Goal: Task Accomplishment & Management: Complete application form

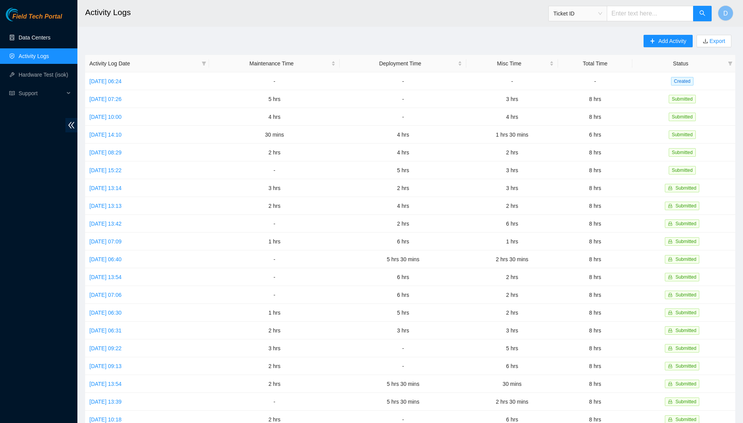
drag, startPoint x: 0, startPoint y: 0, endPoint x: 52, endPoint y: 34, distance: 62.0
click at [50, 34] on link "Data Centers" at bounding box center [35, 37] width 32 height 6
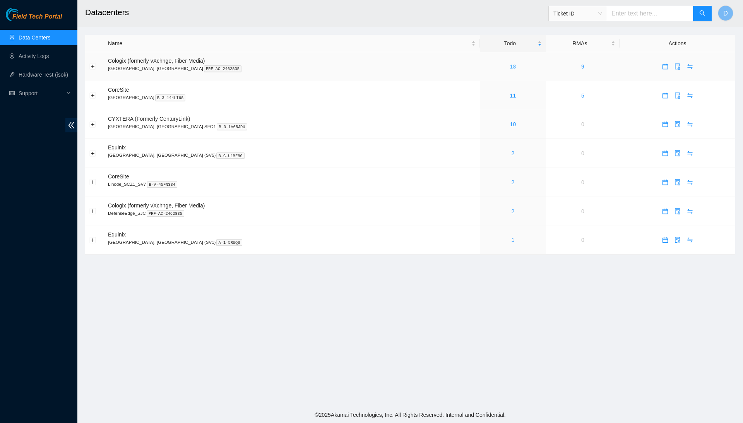
click at [510, 65] on link "18" at bounding box center [513, 66] width 6 height 6
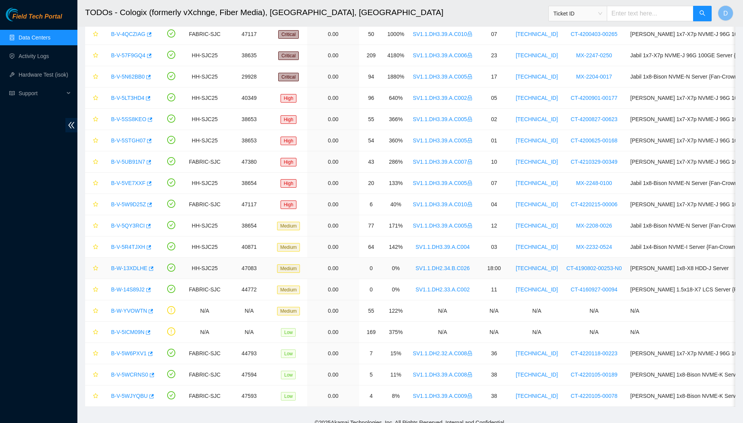
scroll to position [63, 0]
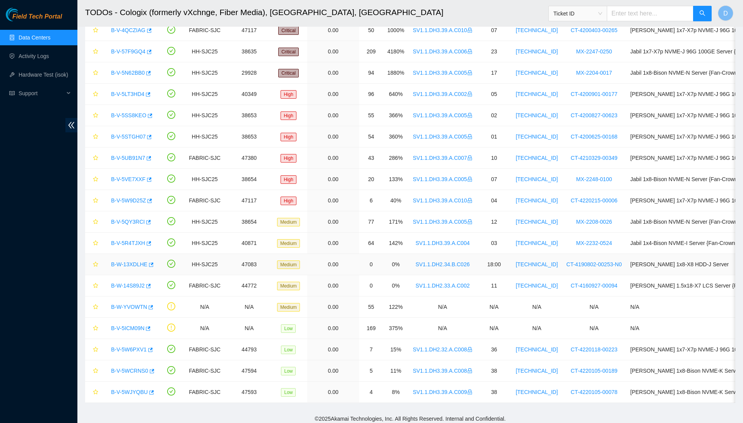
click at [141, 265] on link "B-W-13XDLHE" at bounding box center [129, 264] width 36 height 6
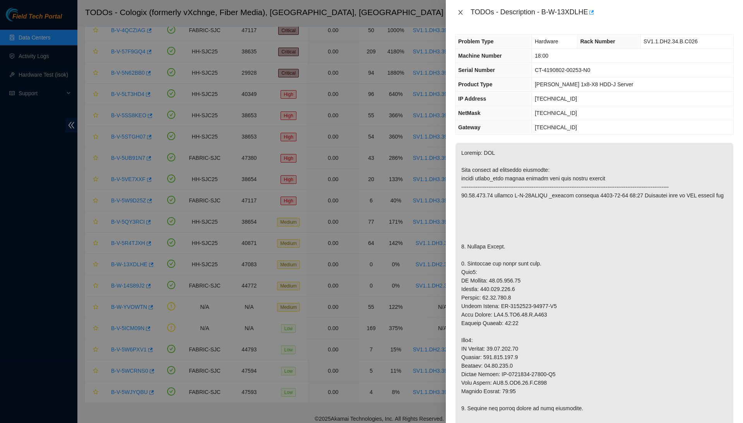
click at [462, 14] on icon "close" at bounding box center [460, 12] width 4 height 5
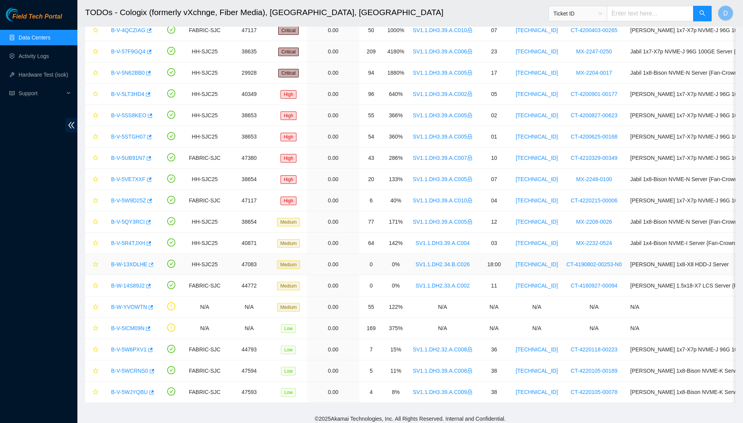
click at [153, 267] on icon "button" at bounding box center [150, 264] width 5 height 5
click at [144, 287] on link "B-W-14S89J2" at bounding box center [128, 286] width 34 height 6
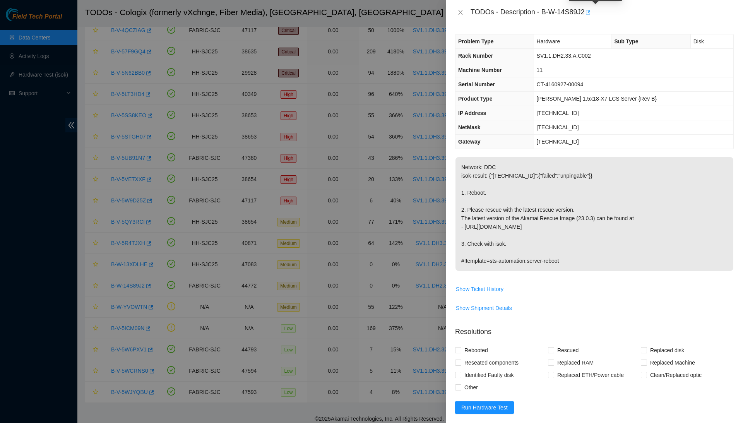
click at [591, 13] on button "button" at bounding box center [587, 12] width 6 height 12
click at [459, 14] on icon "close" at bounding box center [460, 12] width 4 height 5
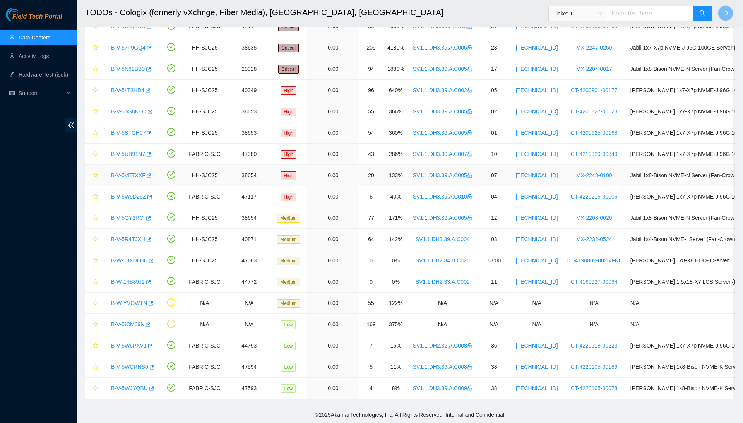
scroll to position [69, 0]
click at [310, 12] on h2 "TODOs - Cologix (formerly vXchnge, Fiber Media), [GEOGRAPHIC_DATA], [GEOGRAPHIC…" at bounding box center [339, 12] width 509 height 25
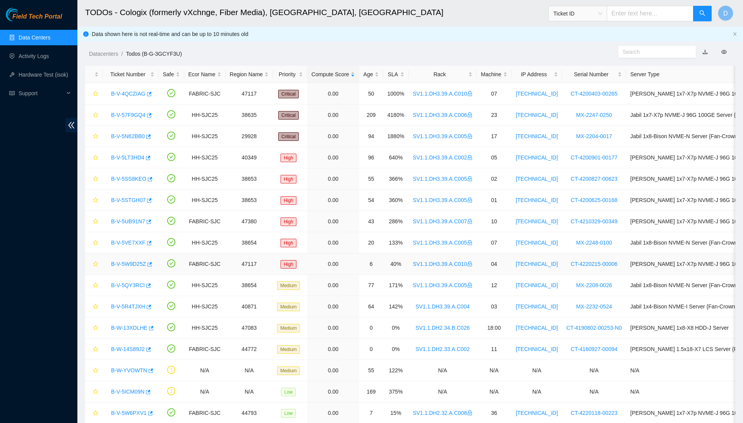
scroll to position [0, 0]
click at [74, 127] on icon "double-left" at bounding box center [71, 125] width 8 height 8
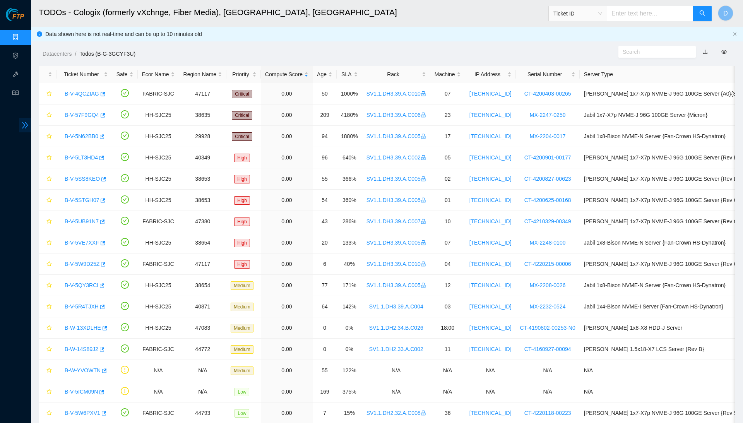
click at [21, 125] on icon "double-right" at bounding box center [25, 125] width 8 height 8
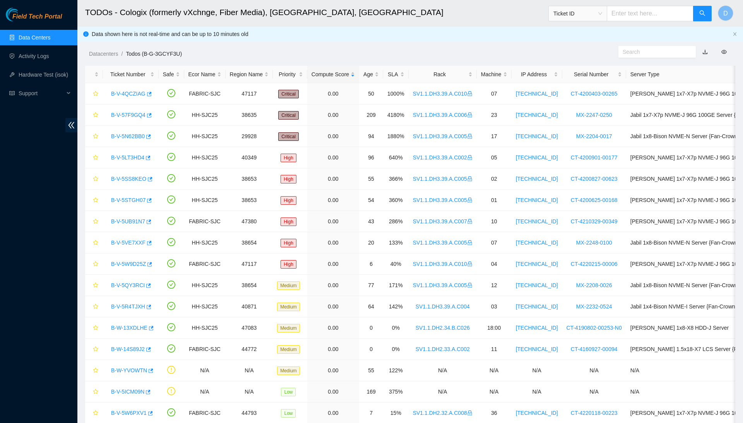
click at [41, 38] on link "Data Centers" at bounding box center [35, 37] width 32 height 6
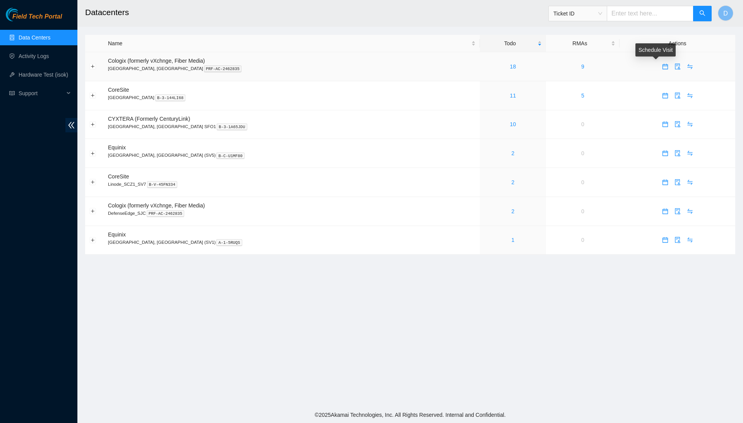
click at [657, 67] on body "Field Tech Portal Data Centers Activity Logs Hardware Test (isok) Support Datac…" at bounding box center [371, 211] width 743 height 423
click at [662, 67] on icon "calendar" at bounding box center [665, 66] width 6 height 6
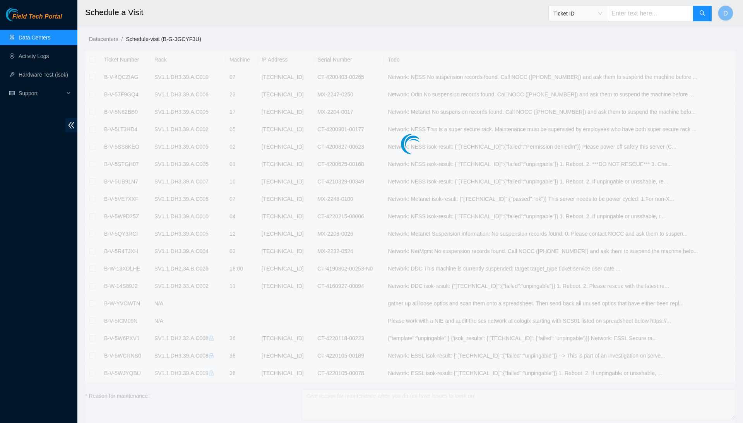
checkbox input "true"
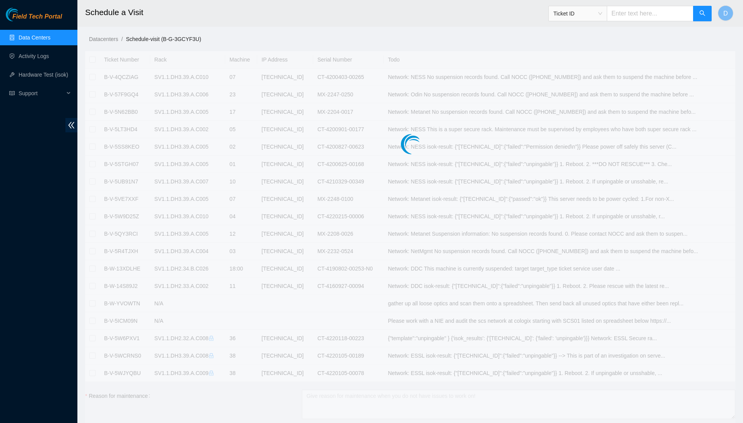
checkbox input "true"
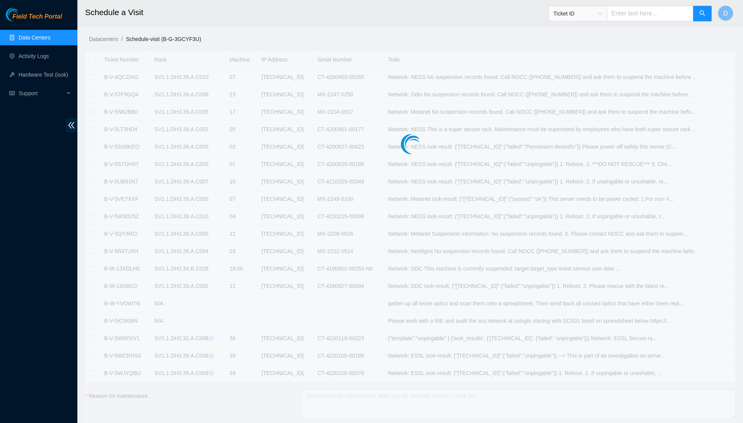
checkbox input "true"
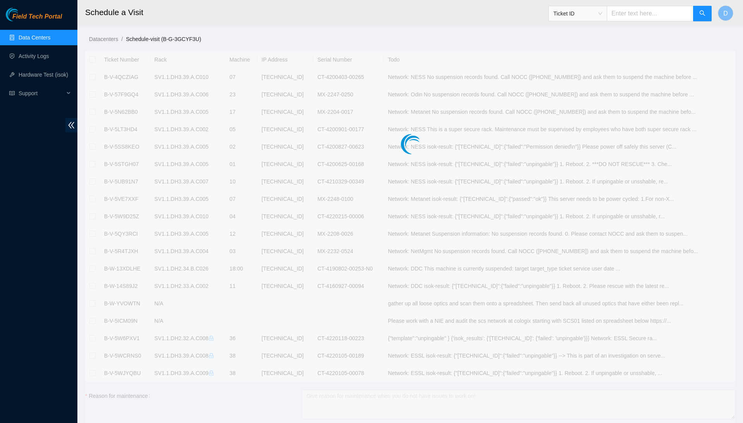
checkbox input "true"
type input "[DATE] 09:39"
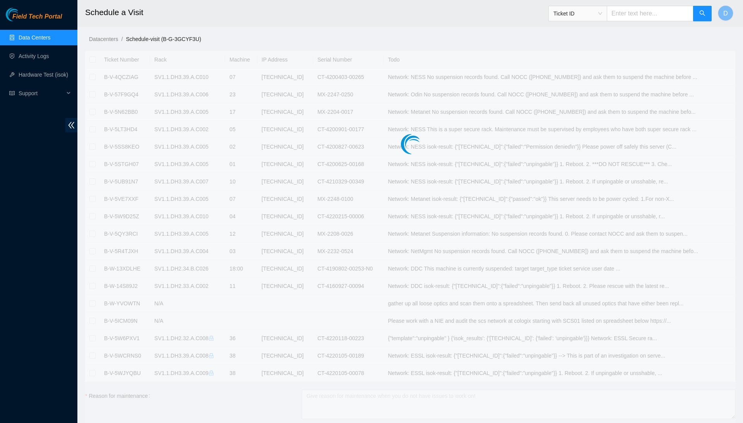
type input "[DATE] 09:38"
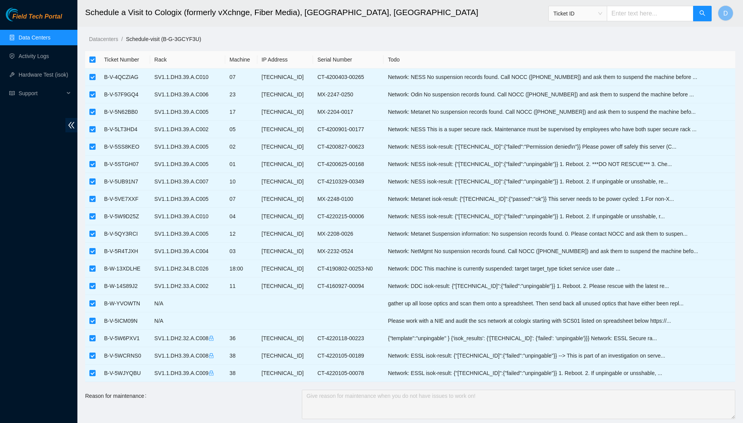
click at [91, 61] on input "checkbox" at bounding box center [92, 60] width 6 height 6
checkbox input "false"
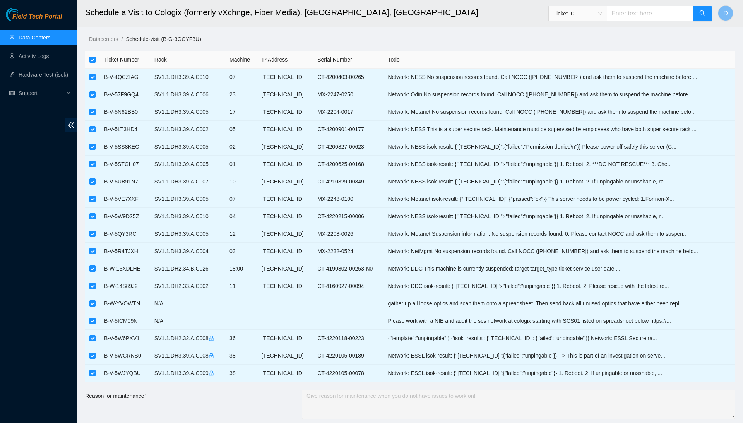
checkbox input "false"
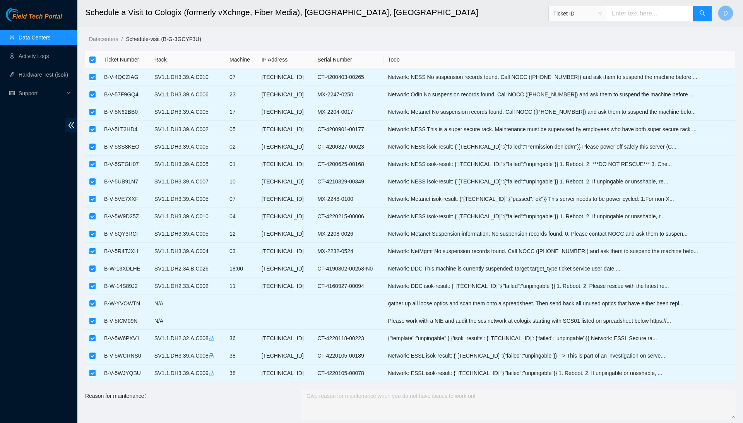
checkbox input "false"
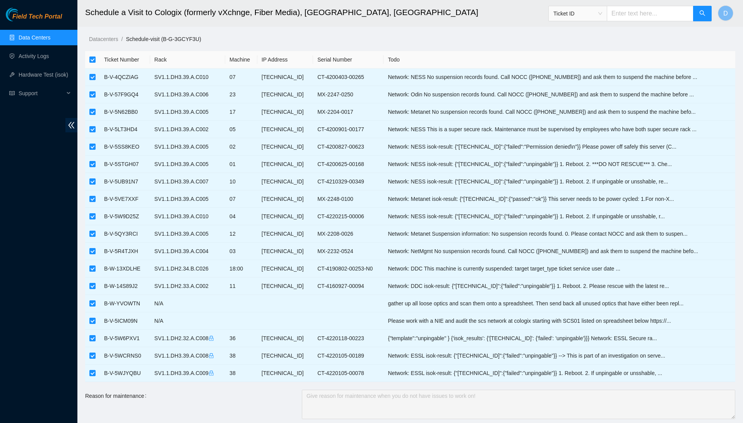
checkbox input "false"
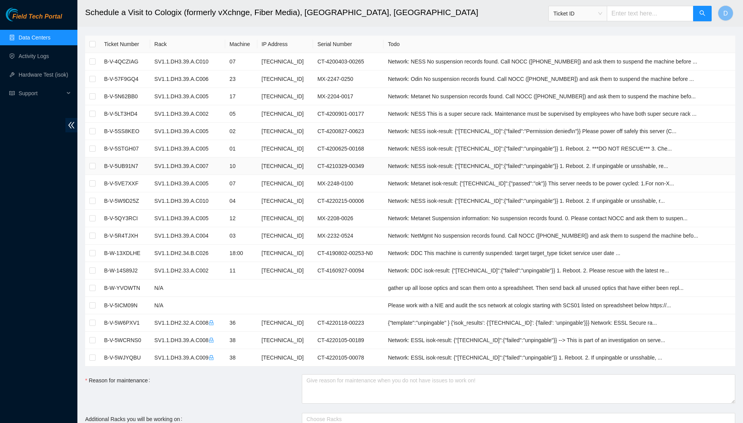
scroll to position [20, 0]
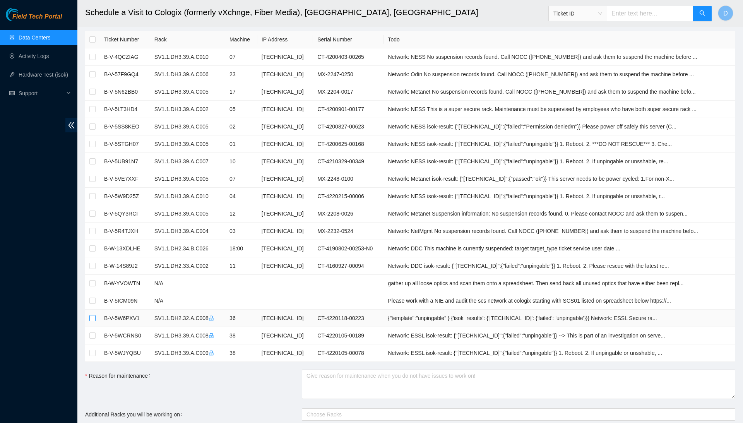
click at [93, 316] on input "checkbox" at bounding box center [92, 318] width 6 height 6
checkbox input "true"
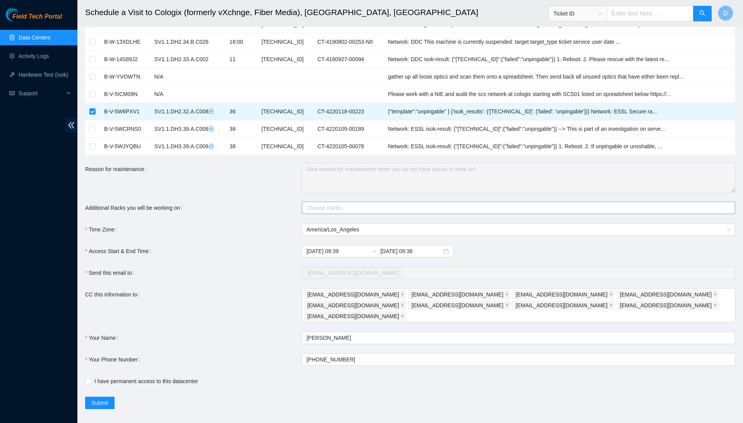
scroll to position [226, 0]
click at [89, 378] on input "I have permanent access to this datacenter" at bounding box center [87, 380] width 5 height 5
checkbox input "true"
click at [101, 399] on span "Submit" at bounding box center [99, 403] width 17 height 9
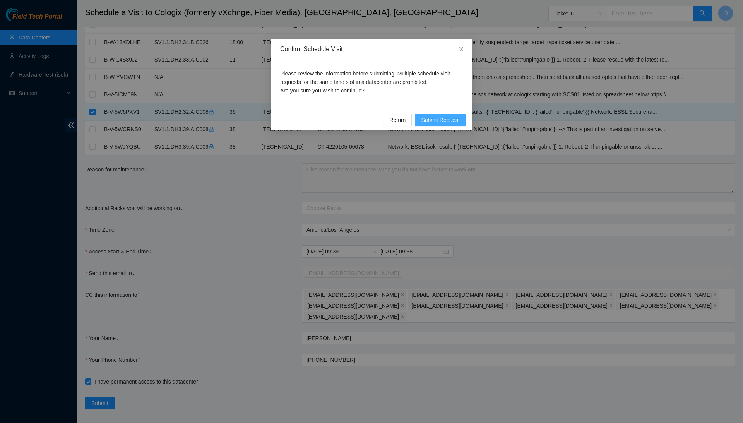
click at [452, 122] on span "Submit Request" at bounding box center [440, 120] width 39 height 9
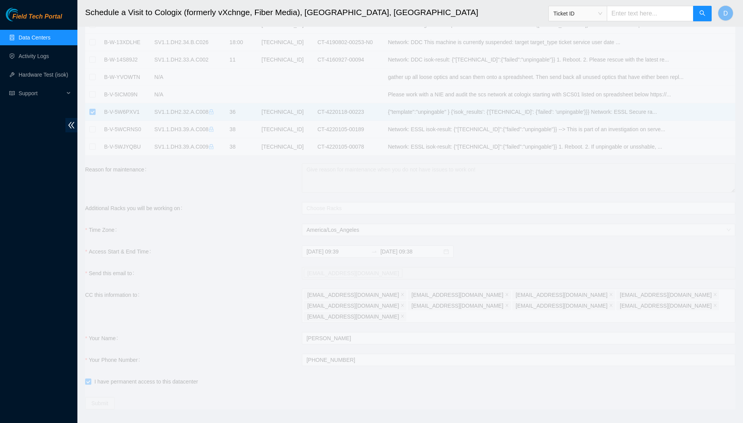
type input "[DATE] 09:40"
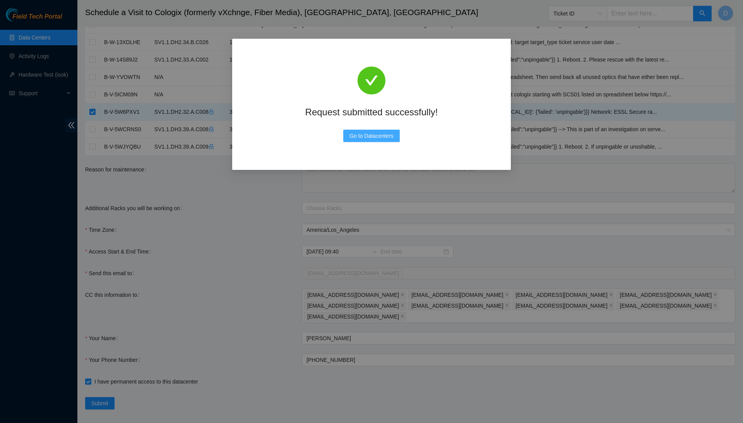
click at [382, 139] on span "Go to Datacenters" at bounding box center [371, 136] width 44 height 9
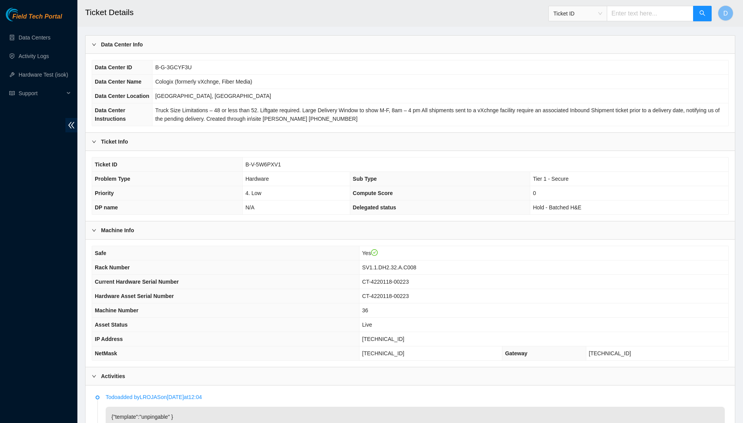
scroll to position [39, 0]
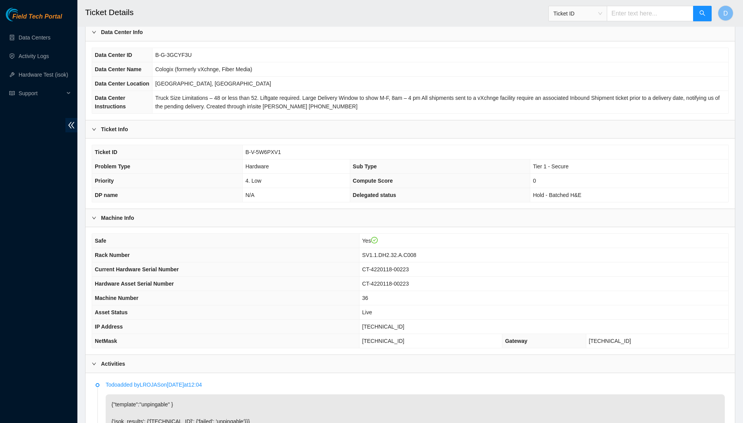
click at [273, 155] on span "B-V-5W6PXV1" at bounding box center [263, 152] width 36 height 6
copy span "B-V-5W6PXV1"
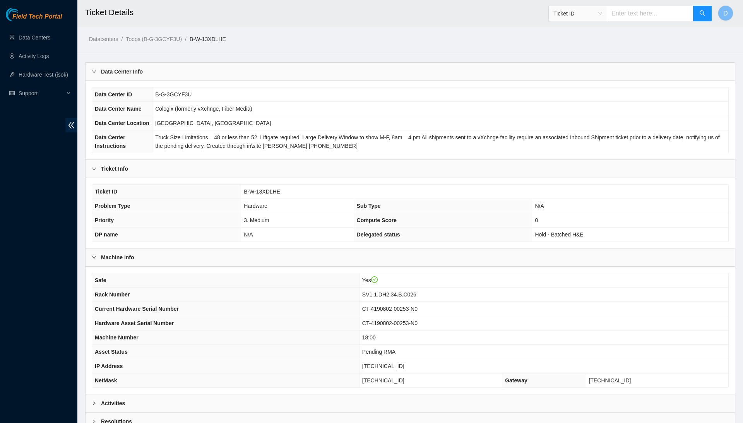
click at [270, 195] on span "B-W-13XDLHE" at bounding box center [262, 191] width 36 height 6
copy span "B-W-13XDLHE"
click at [593, 1] on span "Ticket ID" at bounding box center [630, 11] width 164 height 20
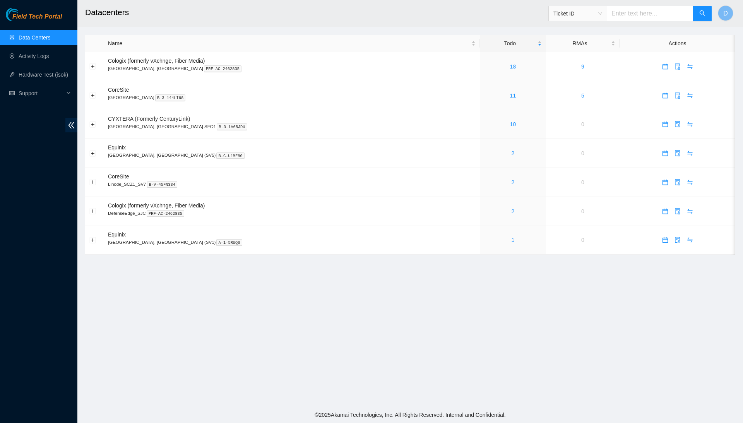
click at [584, 1] on span "Ticket ID" at bounding box center [630, 11] width 164 height 20
